Goal: Transaction & Acquisition: Purchase product/service

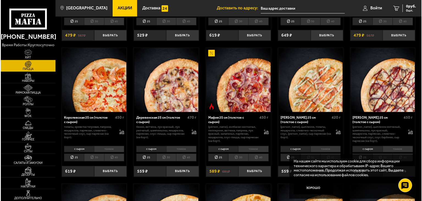
scroll to position [668, 0]
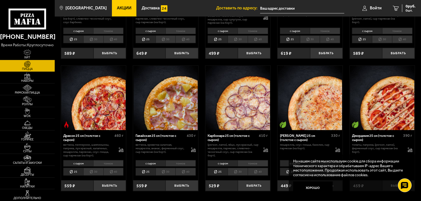
click at [358, 101] on img at bounding box center [382, 98] width 64 height 64
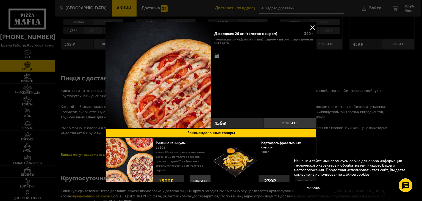
scroll to position [695, 0]
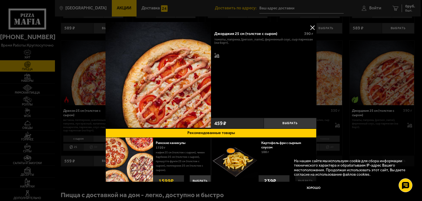
click at [290, 54] on div "томаты, паприка, [PERSON_NAME], фирменный соус, сыр пармезан (на борт)." at bounding box center [263, 48] width 99 height 21
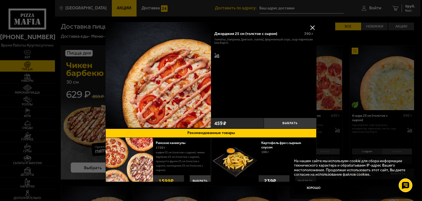
click at [306, 8] on div at bounding box center [211, 100] width 422 height 201
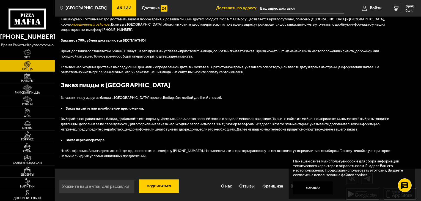
scroll to position [983, 0]
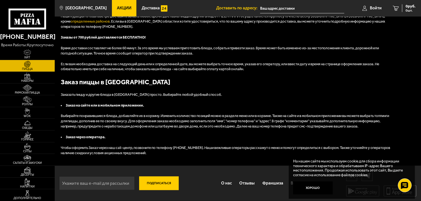
click at [159, 184] on button "Подписаться" at bounding box center [159, 183] width 40 height 14
